Goal: Find specific page/section: Find specific page/section

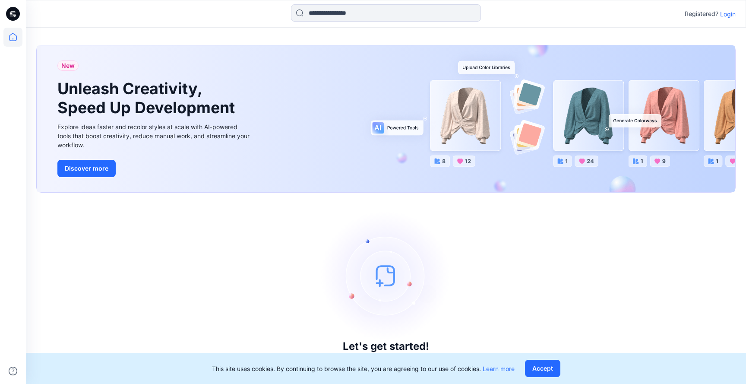
click at [726, 15] on p "Login" at bounding box center [728, 14] width 16 height 9
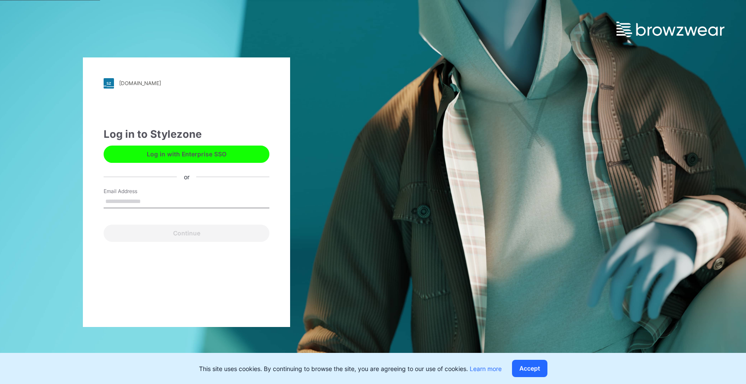
type input "**********"
click at [187, 233] on button "Continue" at bounding box center [187, 233] width 166 height 17
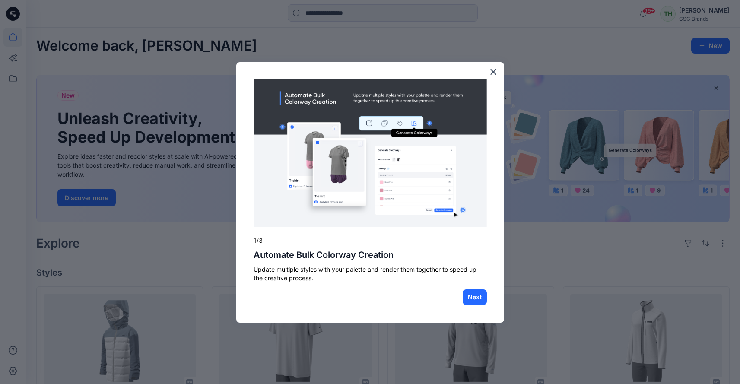
click at [491, 72] on button "×" at bounding box center [493, 72] width 8 height 14
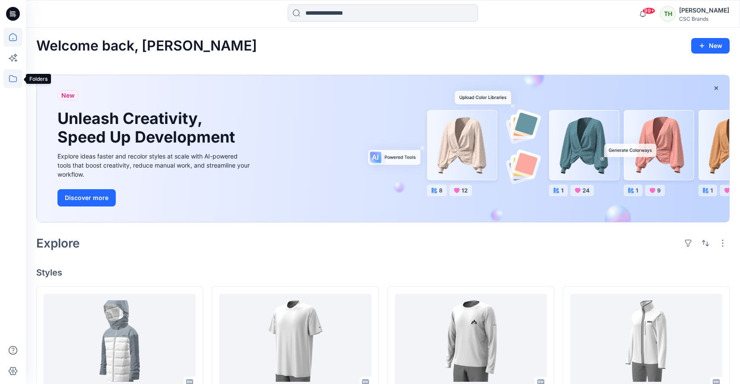
click at [10, 79] on icon at bounding box center [13, 78] width 8 height 7
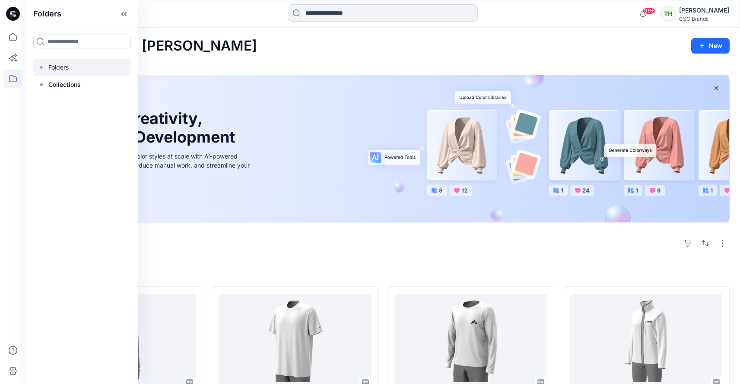
click at [54, 64] on div at bounding box center [82, 67] width 98 height 17
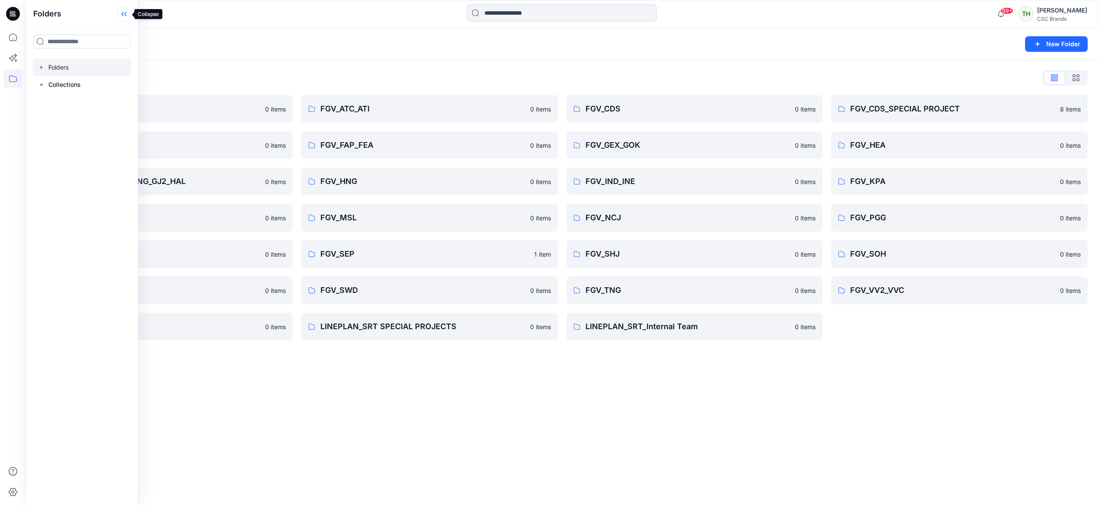
click at [123, 13] on icon at bounding box center [122, 14] width 2 height 4
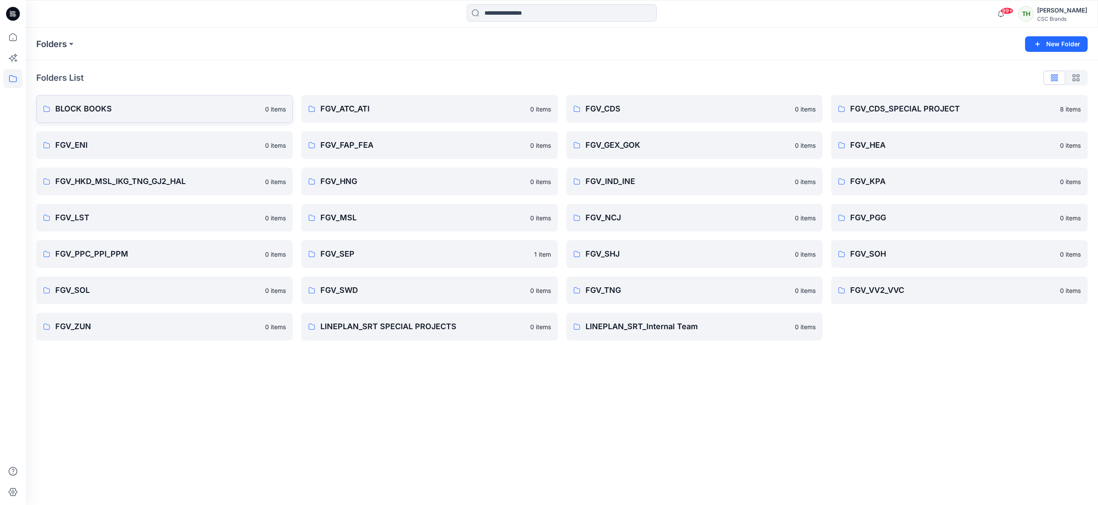
click at [216, 108] on p "BLOCK BOOKS" at bounding box center [157, 109] width 205 height 12
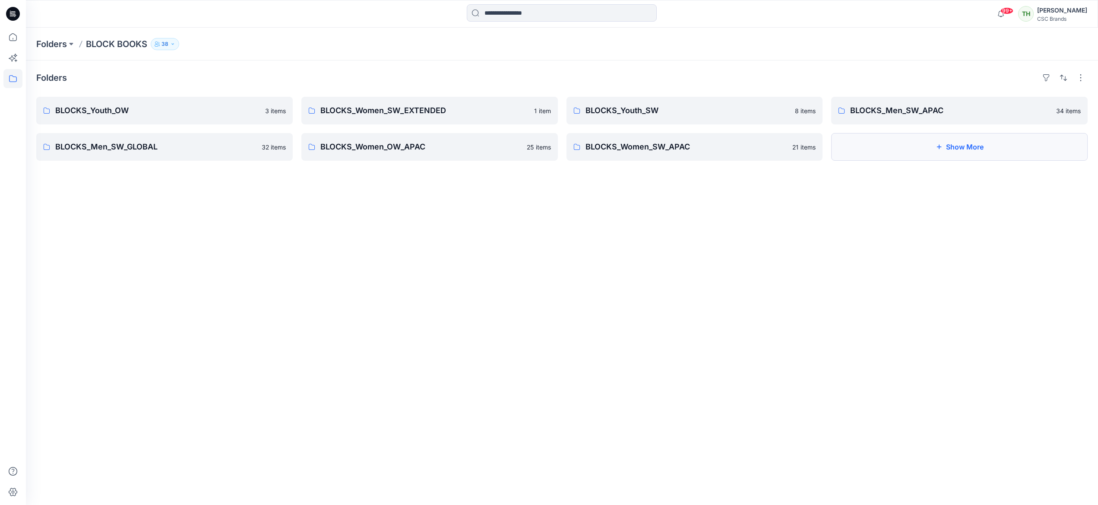
click at [746, 144] on icon "button" at bounding box center [939, 146] width 7 height 7
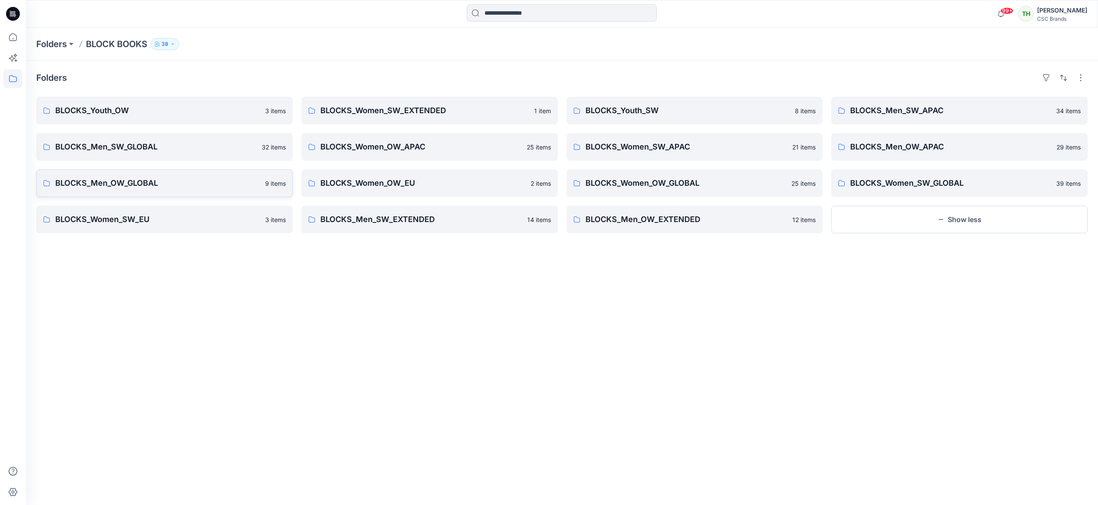
click at [100, 181] on p "BLOCKS_Men_OW_GLOBAL" at bounding box center [157, 183] width 205 height 12
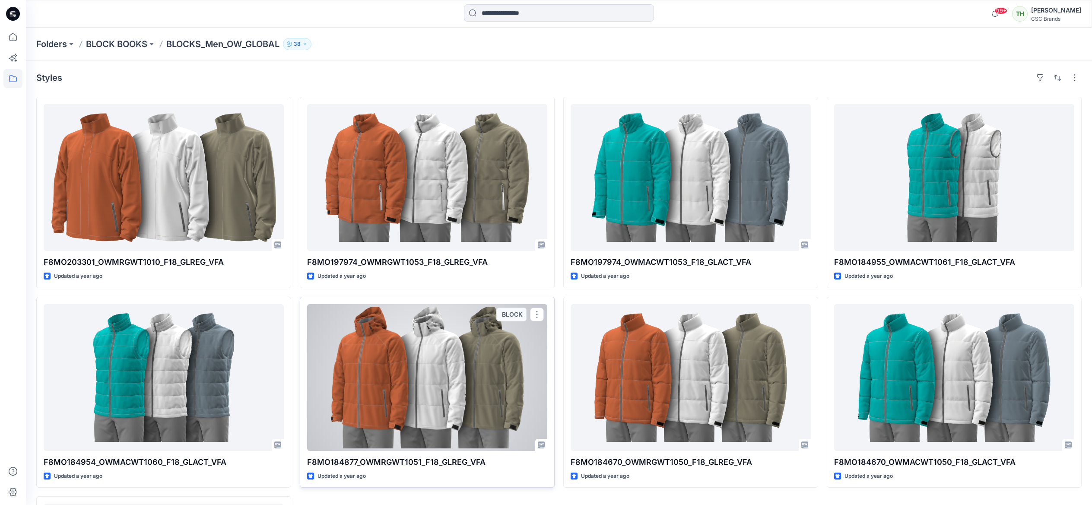
click at [362, 369] on div at bounding box center [427, 377] width 240 height 147
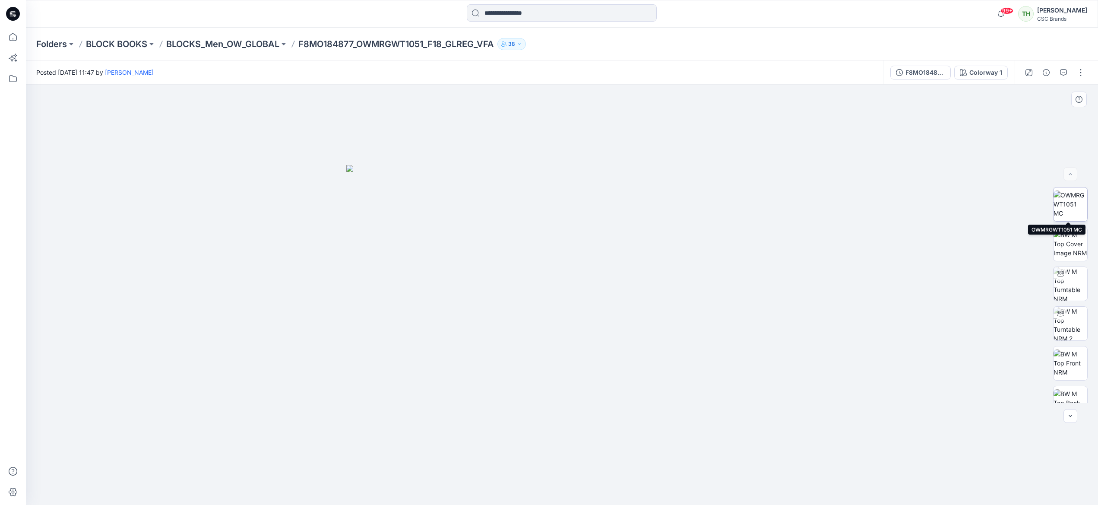
click at [746, 204] on img at bounding box center [1071, 203] width 34 height 27
click at [746, 278] on div at bounding box center [1061, 274] width 14 height 14
click at [244, 44] on p "BLOCKS_Men_OW_GLOBAL" at bounding box center [222, 44] width 113 height 12
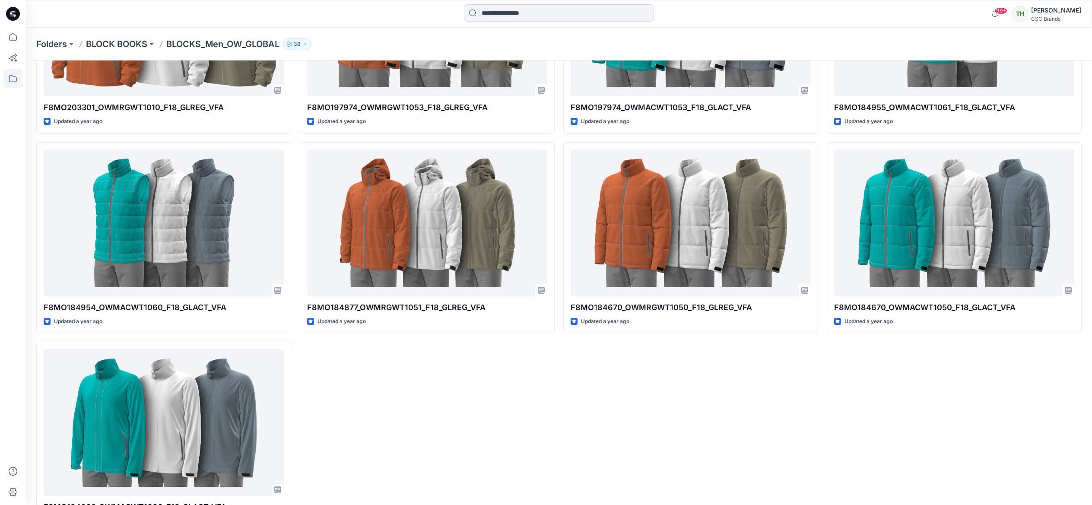
scroll to position [191, 0]
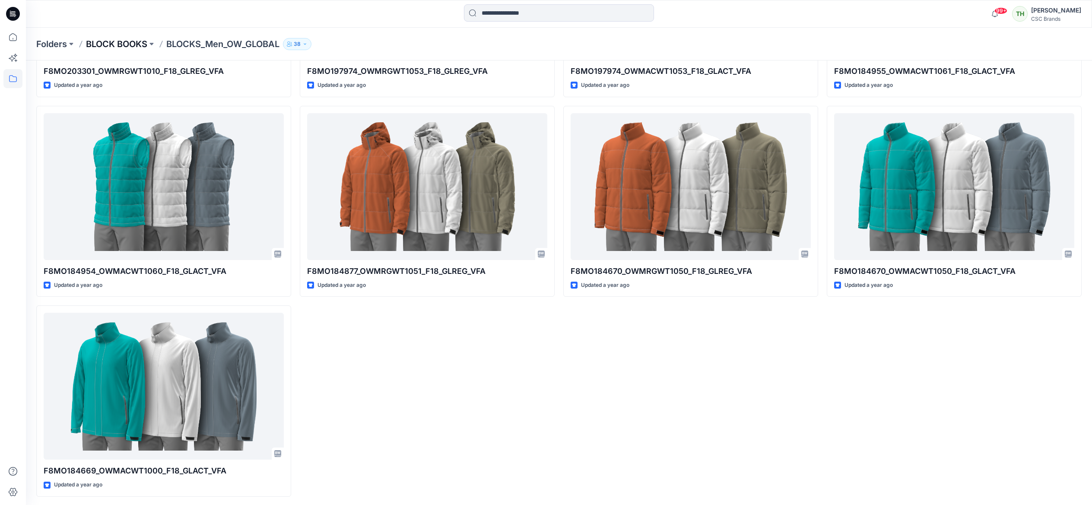
click at [108, 43] on p "BLOCK BOOKS" at bounding box center [116, 44] width 61 height 12
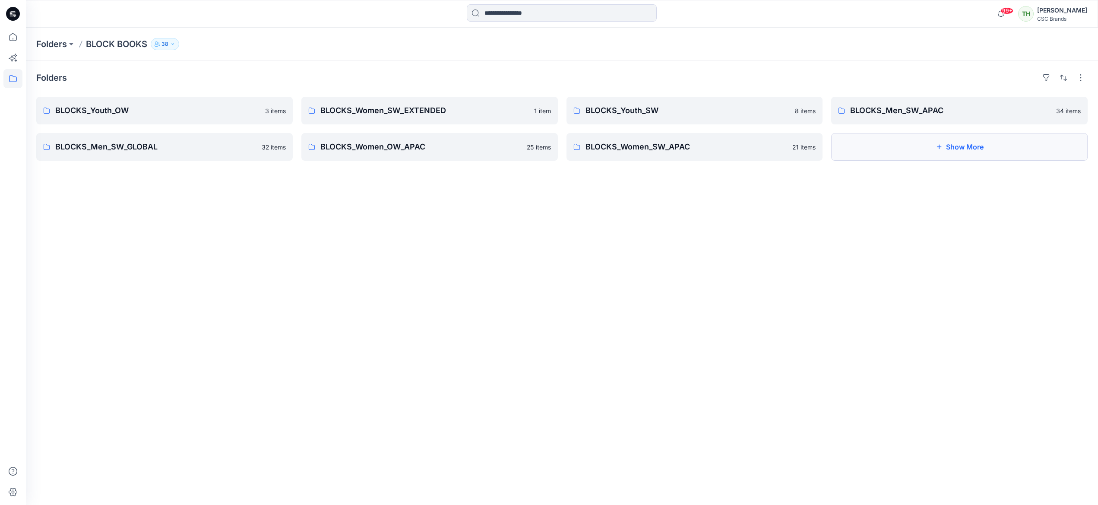
click at [746, 146] on button "Show More" at bounding box center [959, 147] width 257 height 28
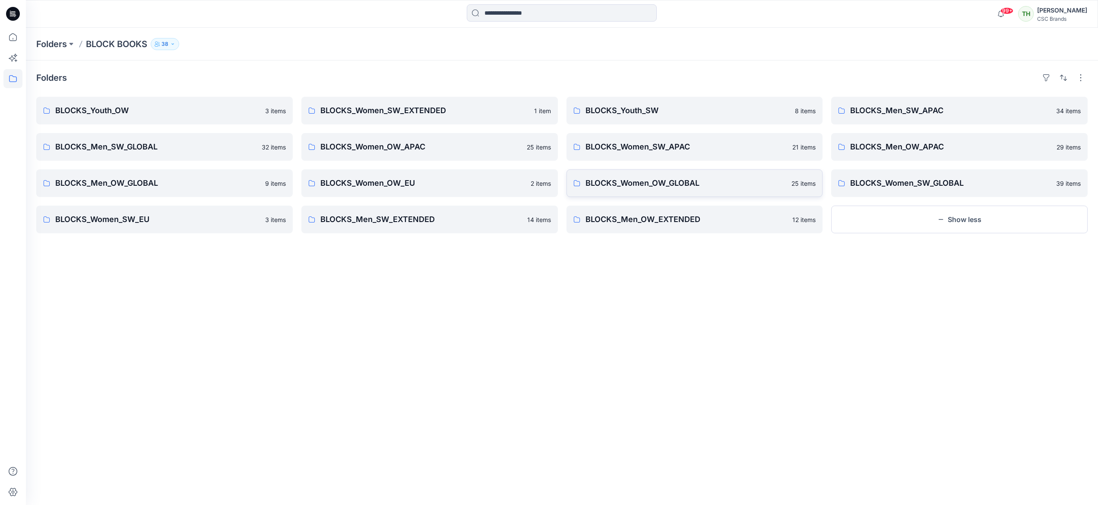
click at [620, 182] on p "BLOCKS_Women_OW_GLOBAL" at bounding box center [686, 183] width 201 height 12
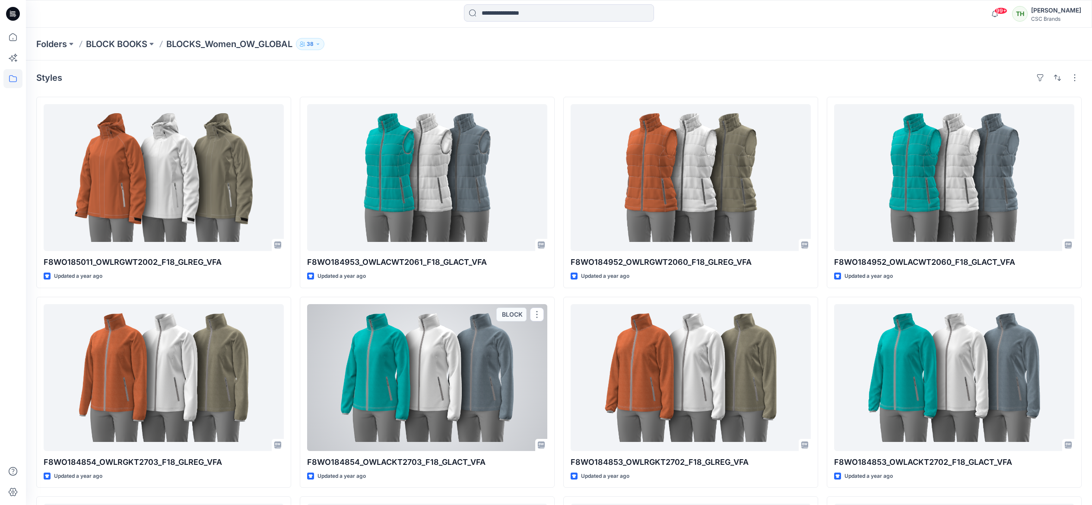
drag, startPoint x: 498, startPoint y: 371, endPoint x: 485, endPoint y: 361, distance: 15.6
click at [494, 366] on div at bounding box center [427, 377] width 240 height 147
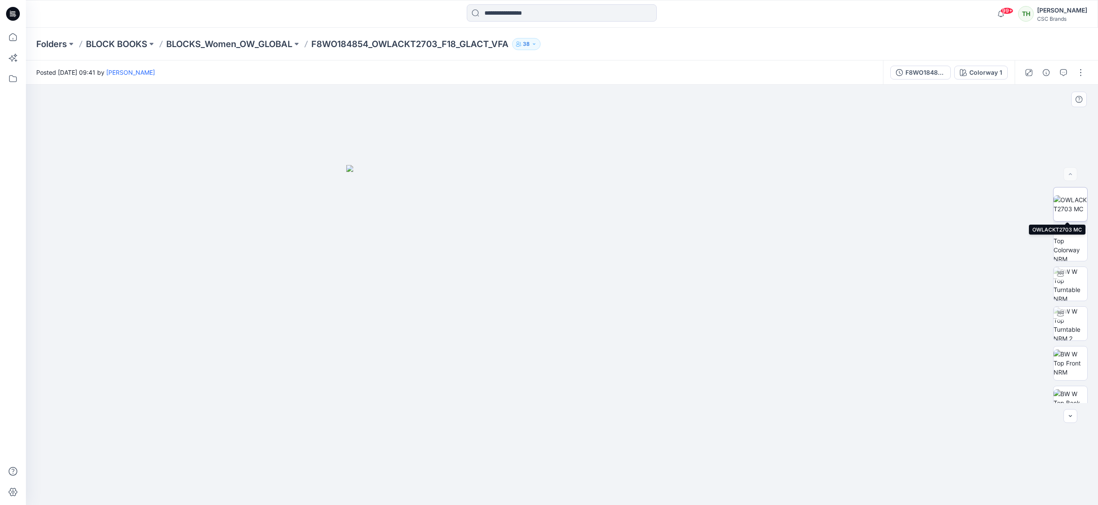
click at [746, 200] on img at bounding box center [1071, 204] width 34 height 18
click at [746, 72] on button "button" at bounding box center [1081, 73] width 14 height 14
click at [746, 162] on div at bounding box center [562, 295] width 1072 height 420
click at [746, 384] on div at bounding box center [562, 295] width 1072 height 420
click at [746, 73] on button "button" at bounding box center [1081, 73] width 14 height 14
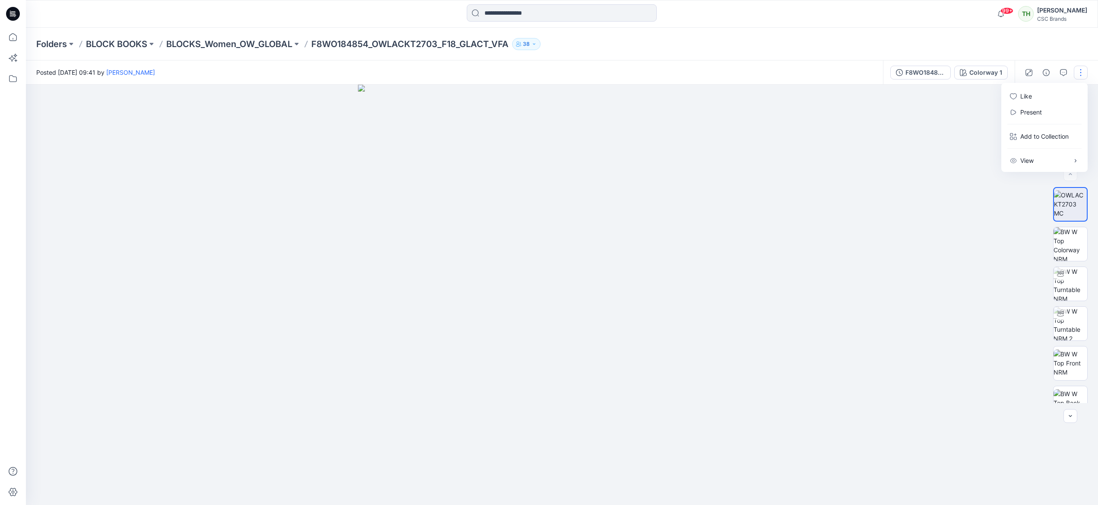
click at [746, 230] on div at bounding box center [562, 295] width 1072 height 420
click at [746, 248] on img at bounding box center [1071, 244] width 34 height 34
click at [746, 384] on div at bounding box center [1071, 416] width 14 height 14
click at [746, 175] on icon "button" at bounding box center [1070, 174] width 7 height 7
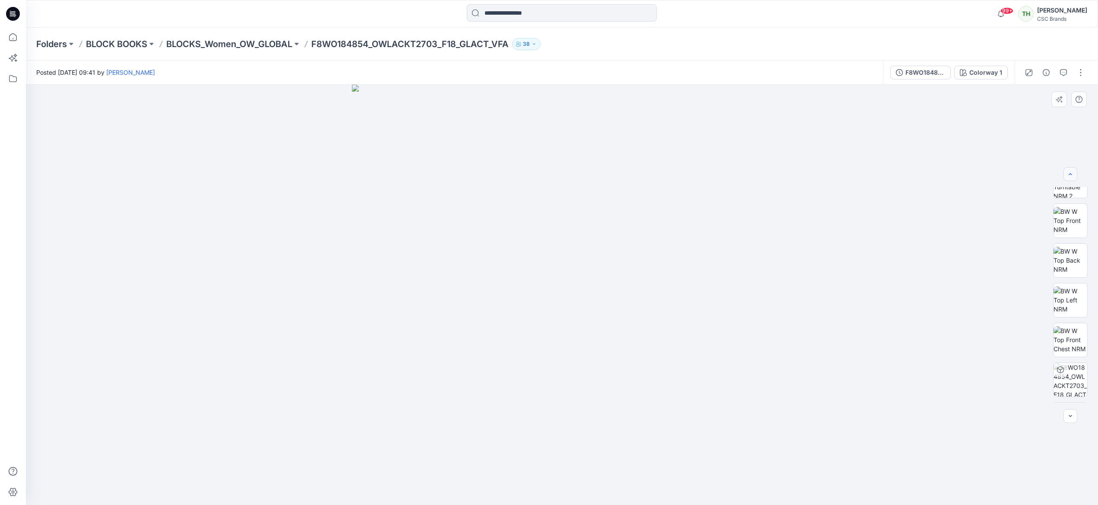
click at [746, 175] on icon "button" at bounding box center [1070, 174] width 7 height 7
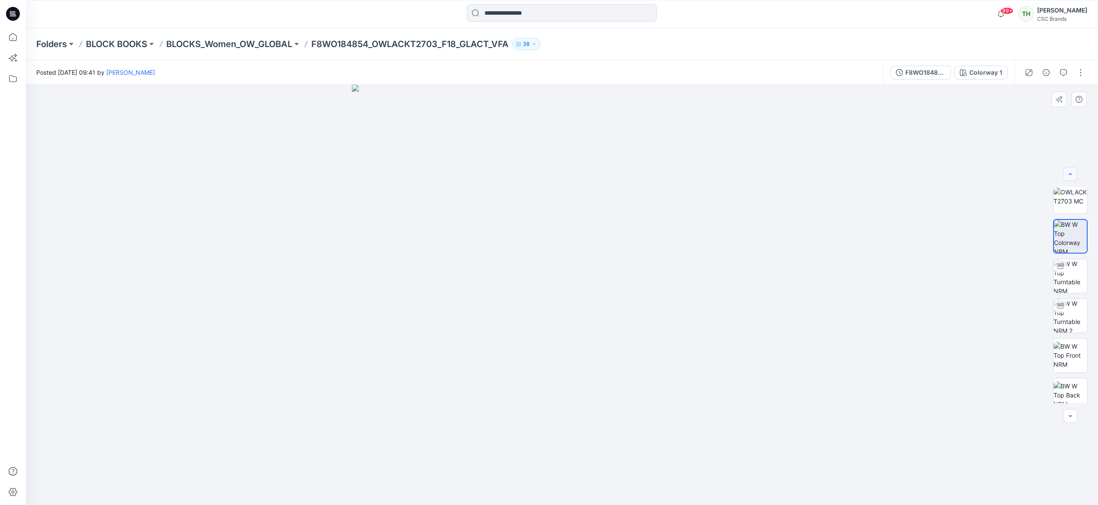
click at [746, 175] on icon "button" at bounding box center [1070, 174] width 7 height 7
click at [746, 175] on div at bounding box center [1071, 174] width 14 height 14
click at [746, 195] on img at bounding box center [1071, 204] width 34 height 18
